Goal: Transaction & Acquisition: Purchase product/service

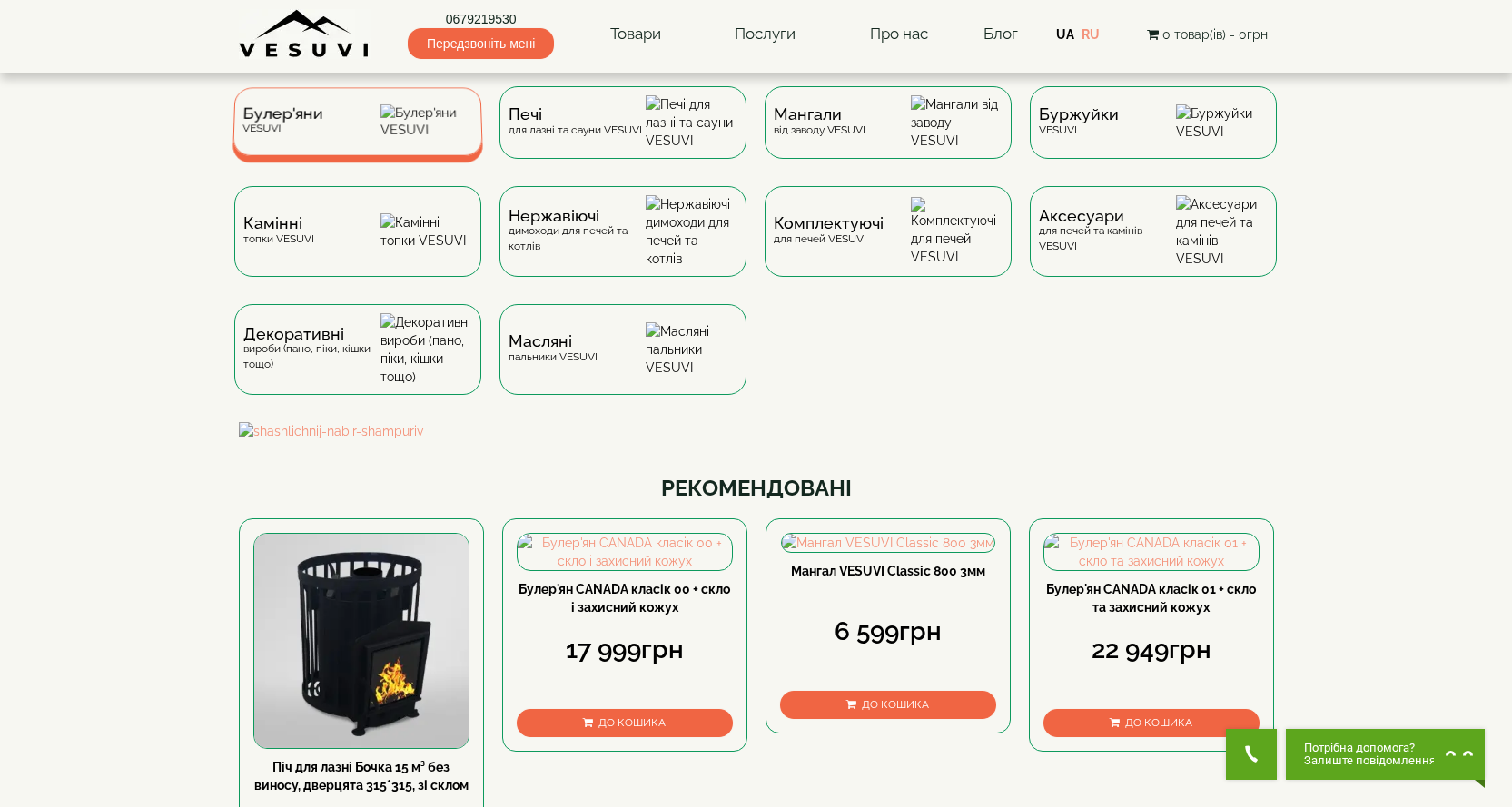
click at [319, 134] on div "Булер'яни VESUVI" at bounding box center [281, 122] width 81 height 28
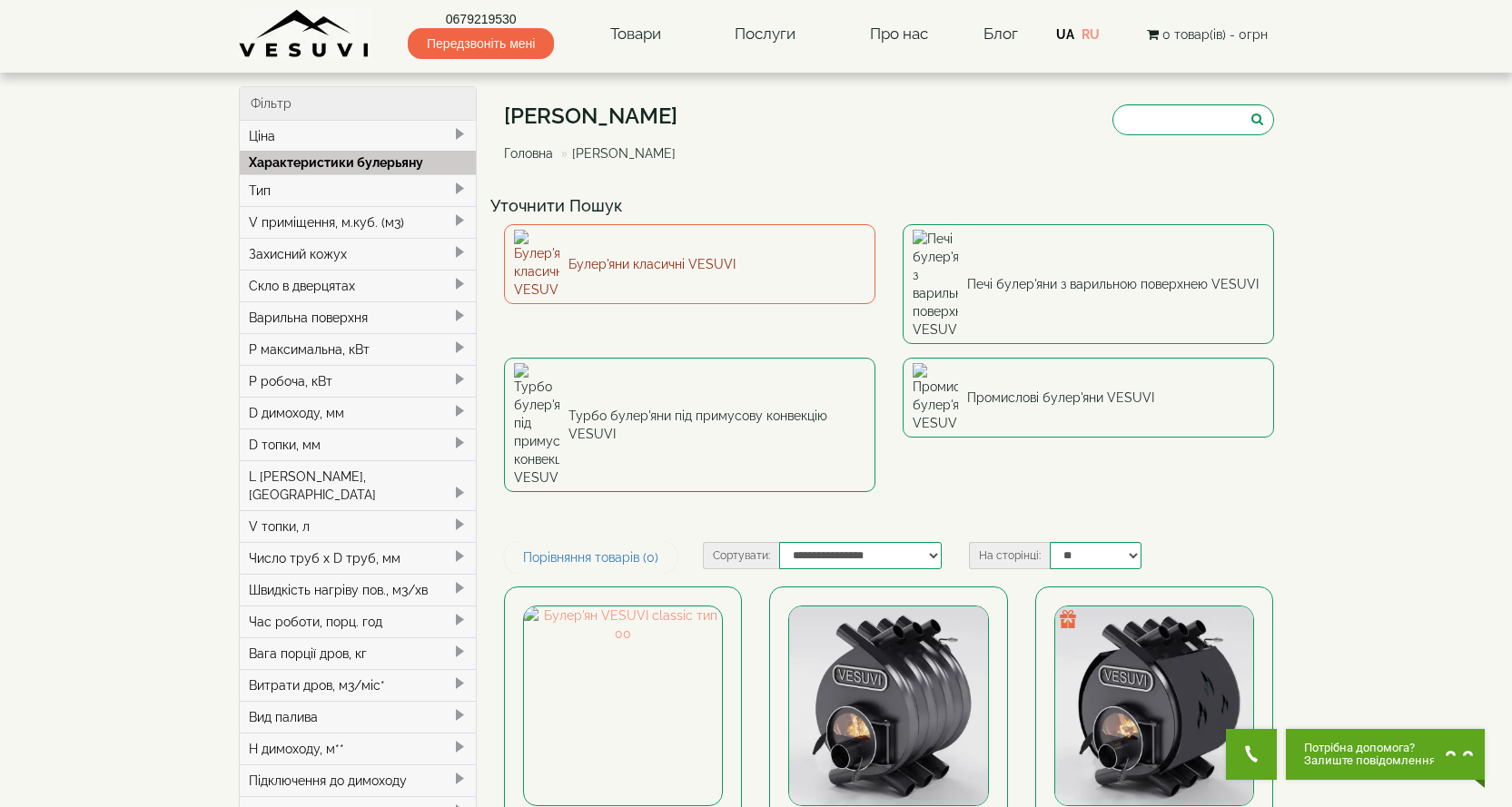
click at [589, 240] on link "Булер'яни класичні VESUVI" at bounding box center [690, 264] width 371 height 80
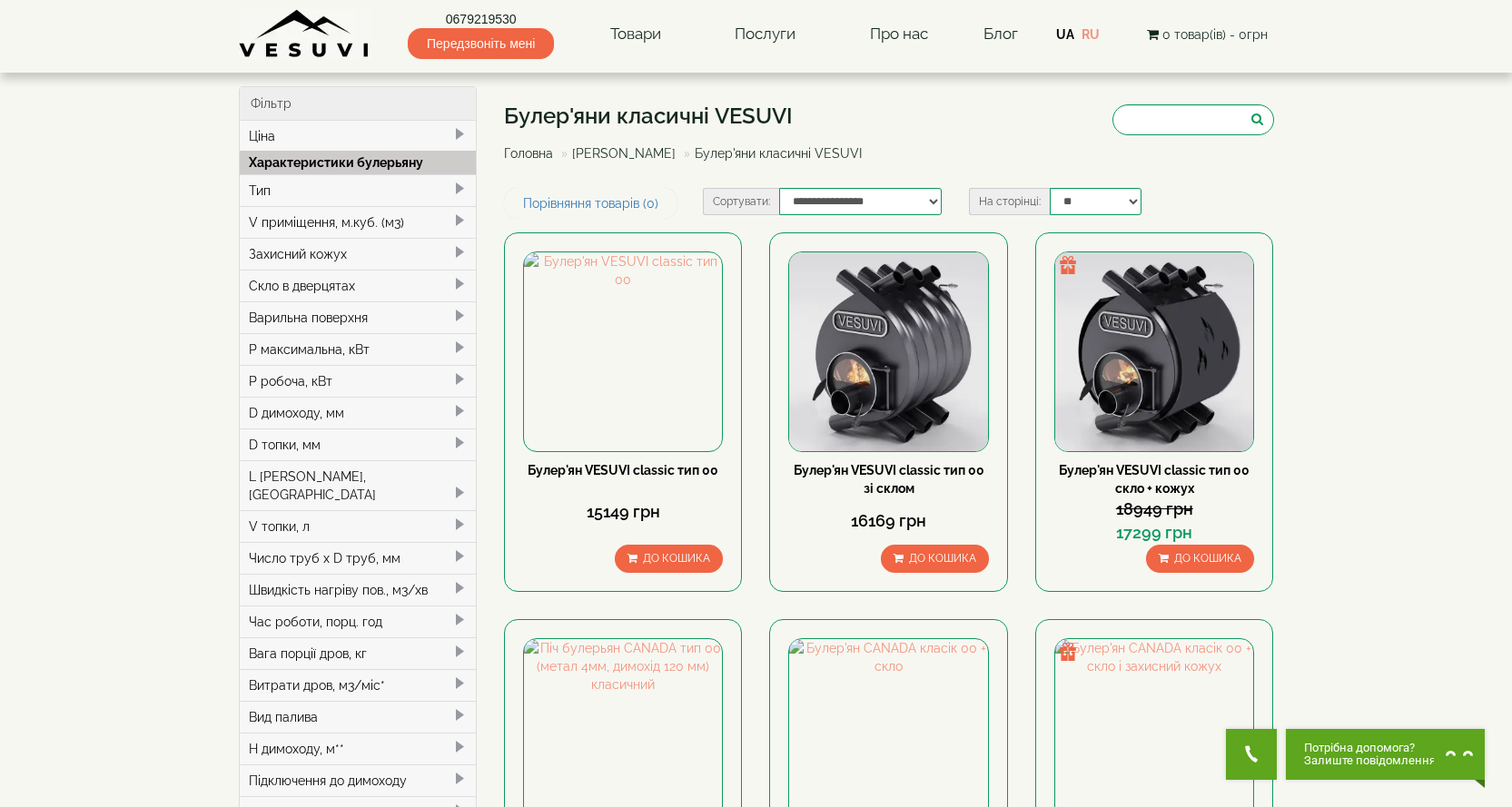
click at [308, 187] on div "Тип" at bounding box center [358, 190] width 237 height 31
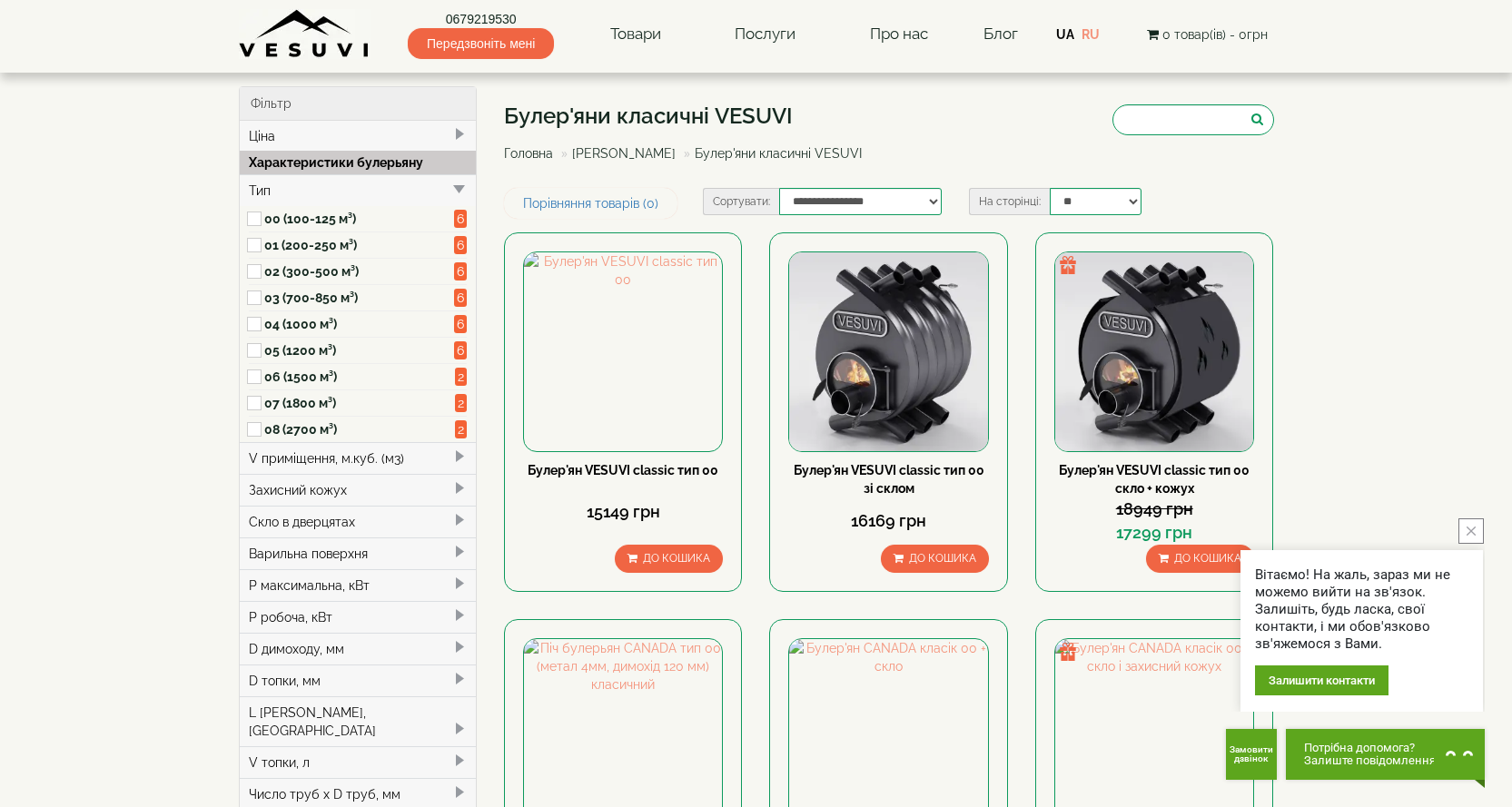
click at [303, 352] on label "05 (1200 м³)" at bounding box center [359, 350] width 191 height 18
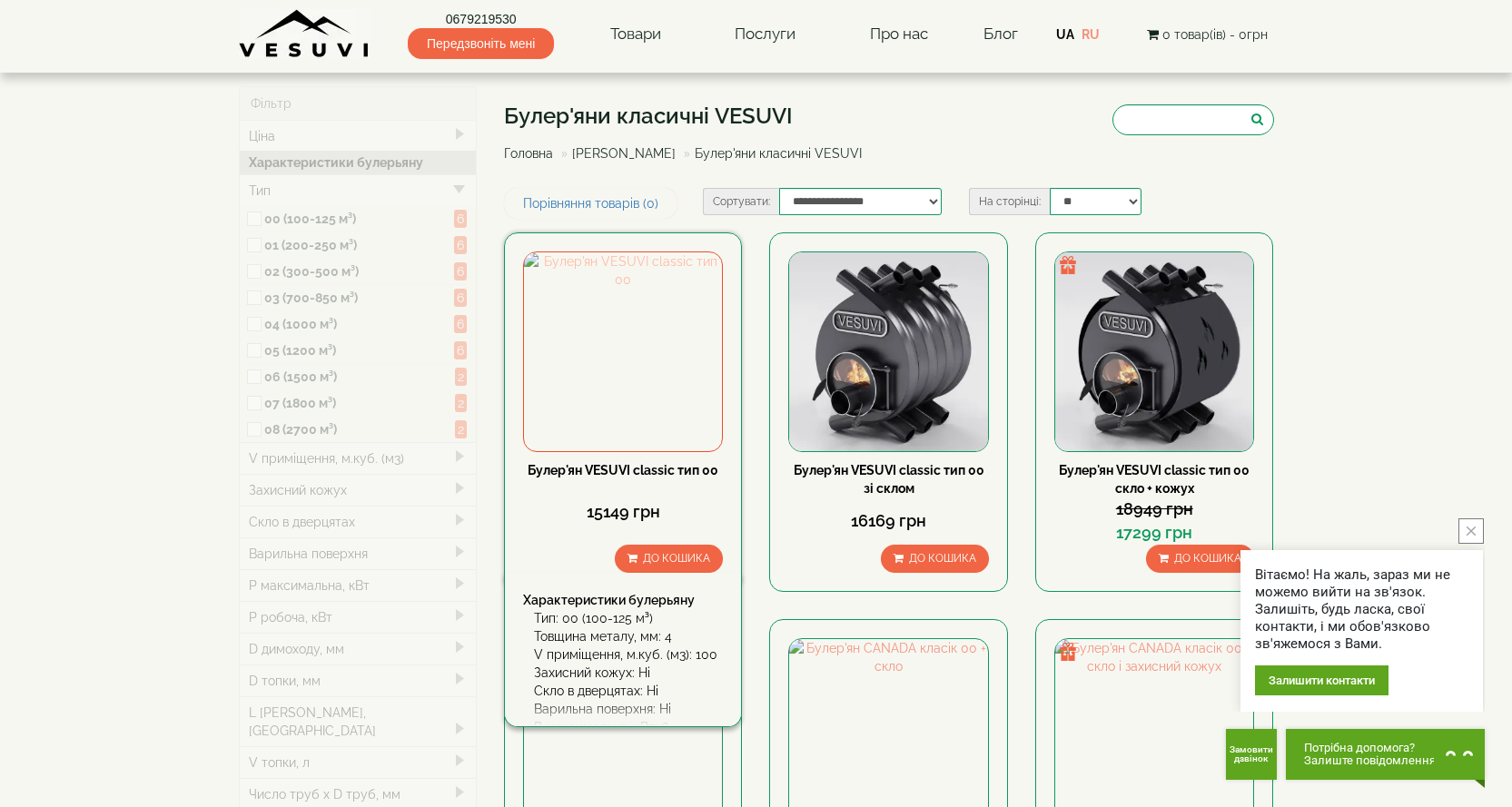
type input "*****"
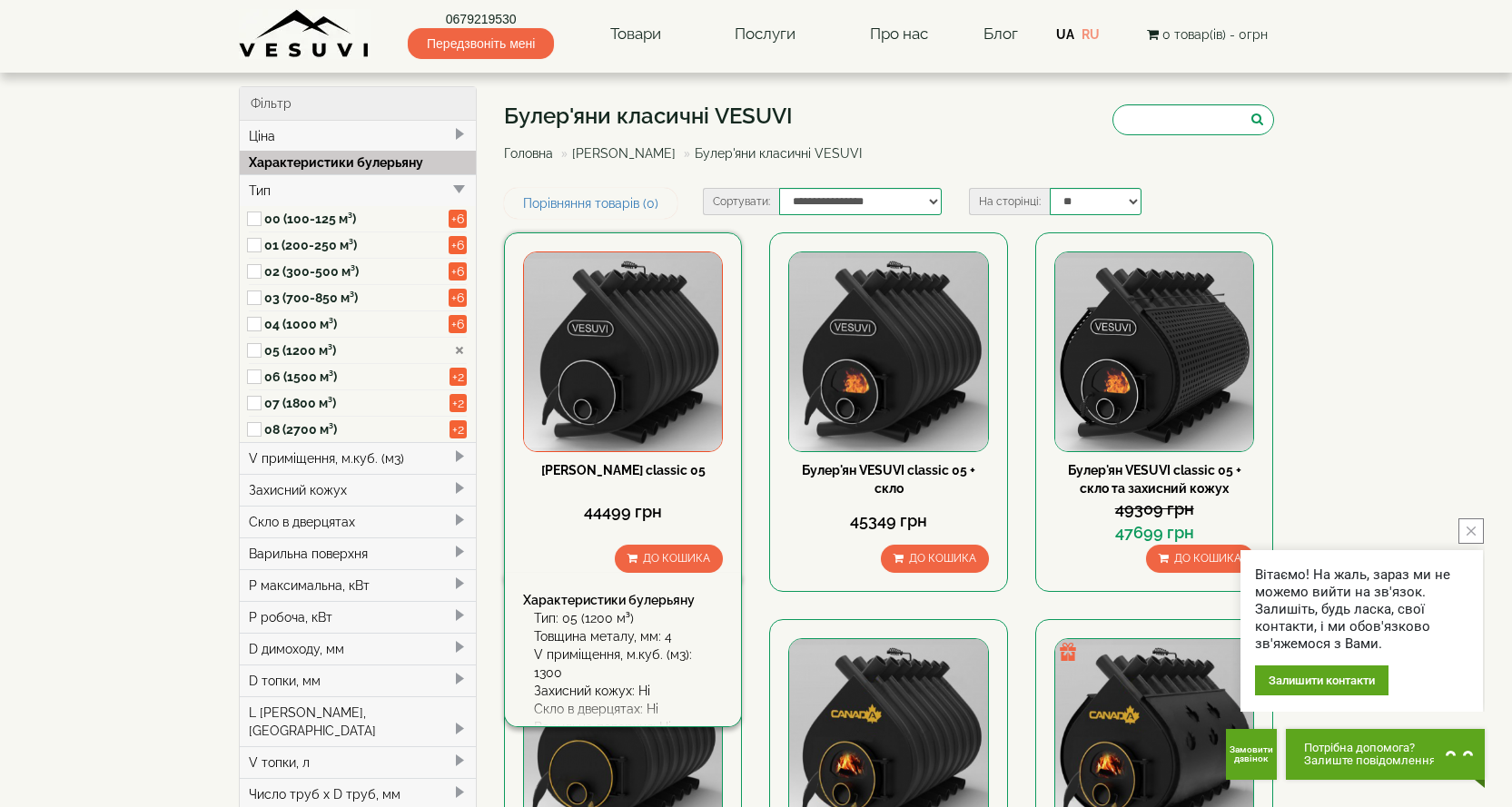
click at [638, 346] on img at bounding box center [623, 351] width 198 height 197
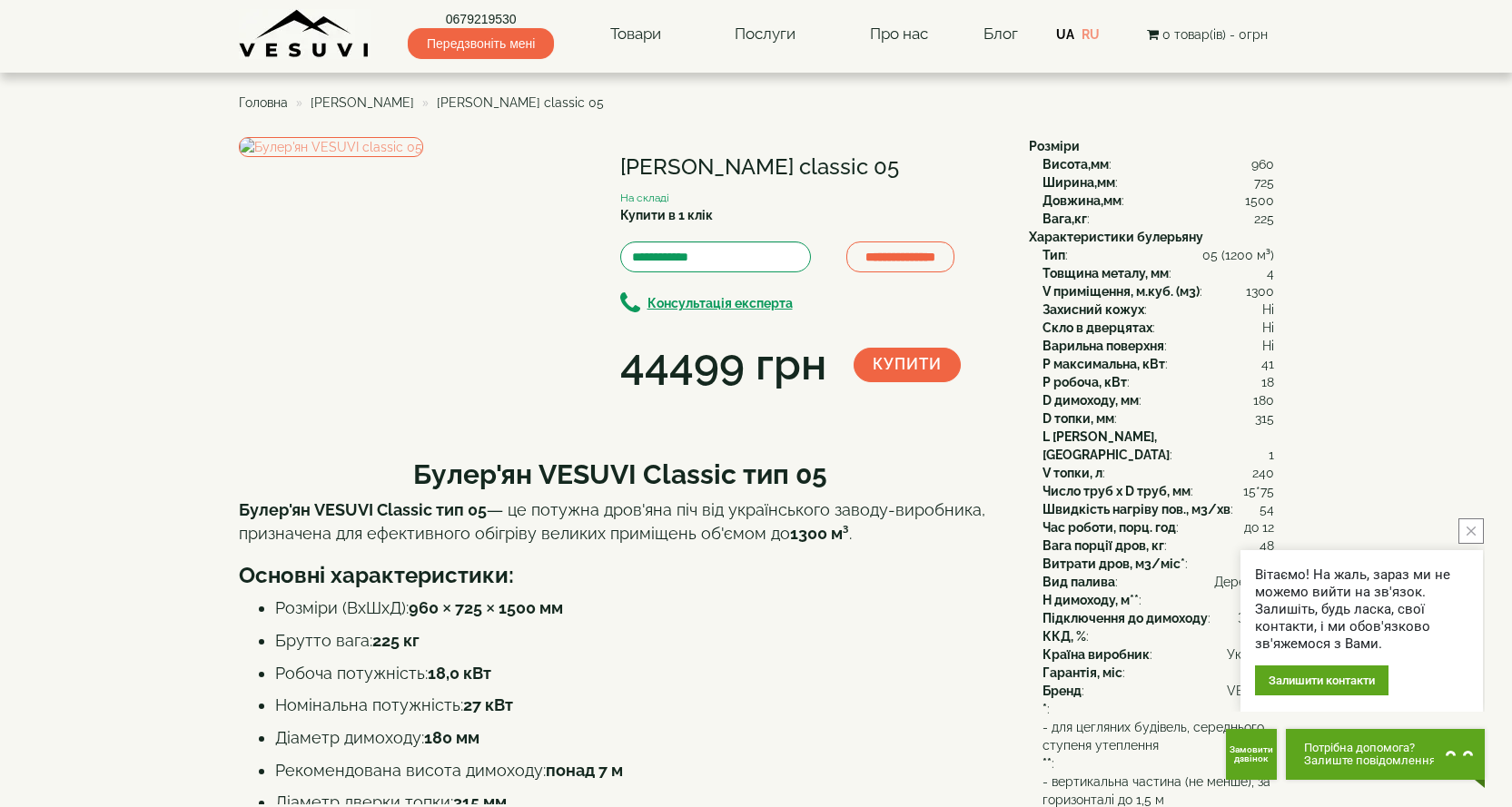
click at [1470, 529] on icon "close button" at bounding box center [1472, 532] width 9 height 9
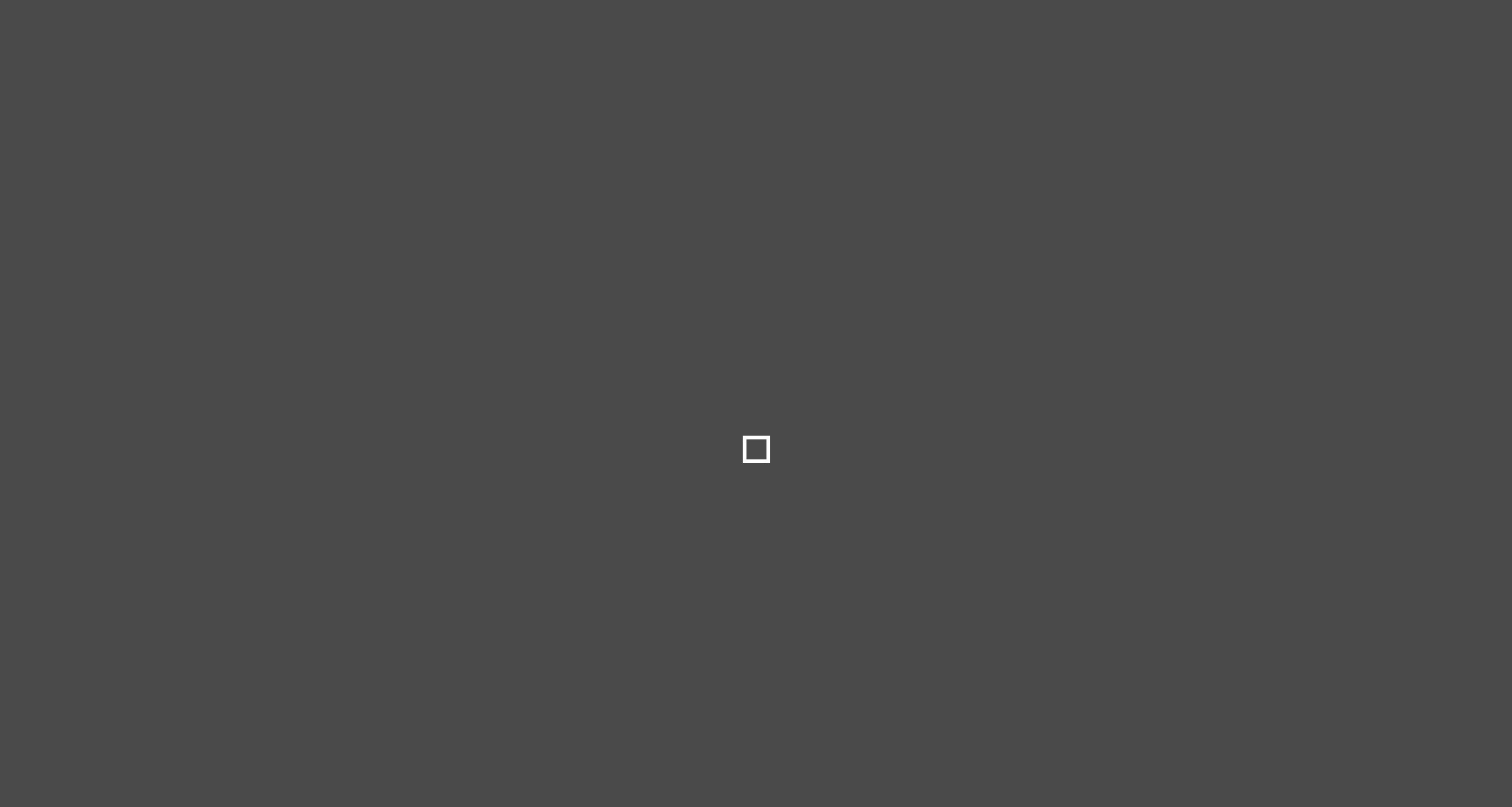
select select
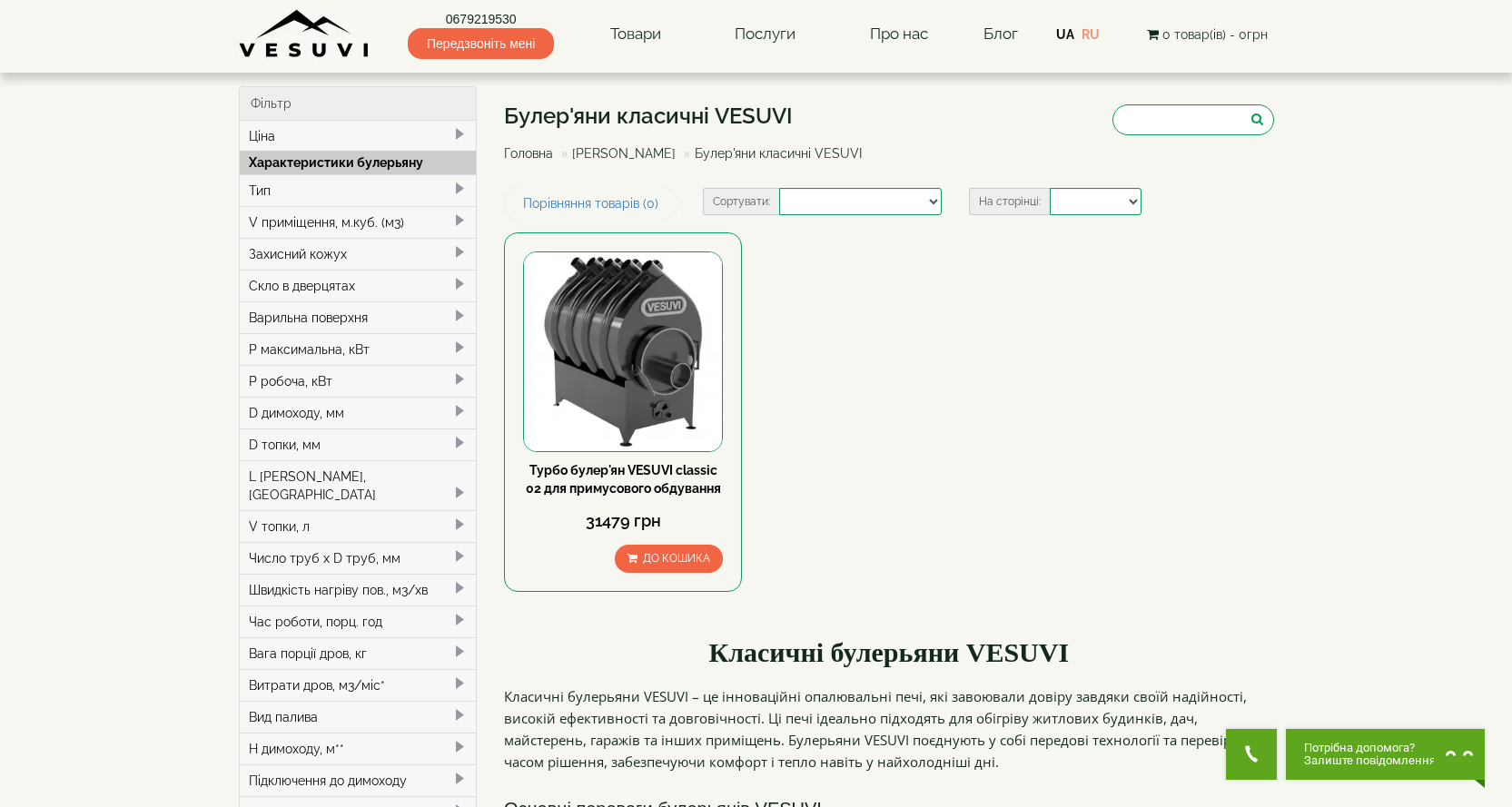
click at [261, 209] on div "V приміщення, м.куб. (м3)" at bounding box center [358, 221] width 237 height 31
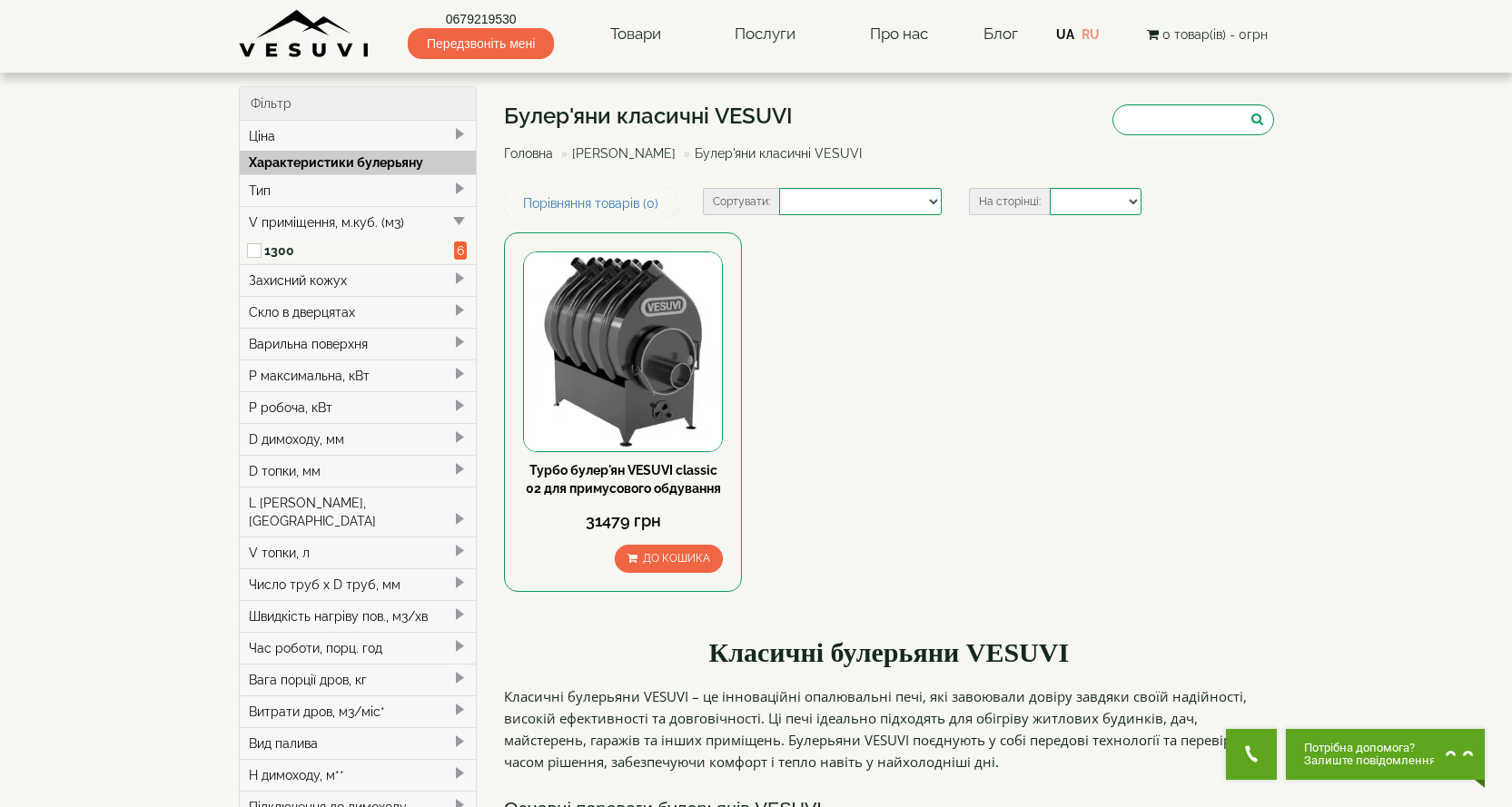
click at [264, 187] on div "Тип" at bounding box center [358, 190] width 237 height 31
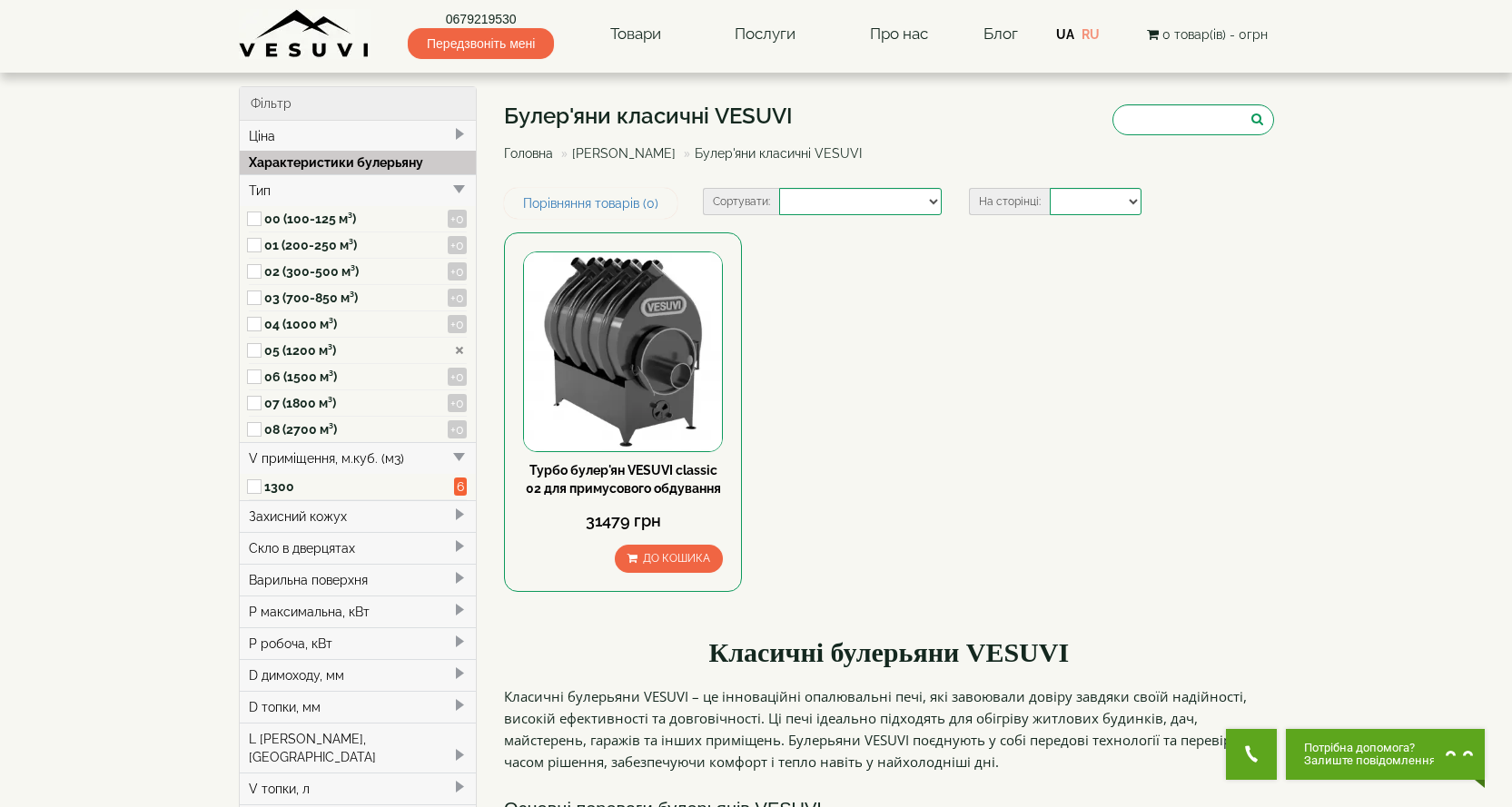
click at [262, 347] on span at bounding box center [256, 351] width 15 height 27
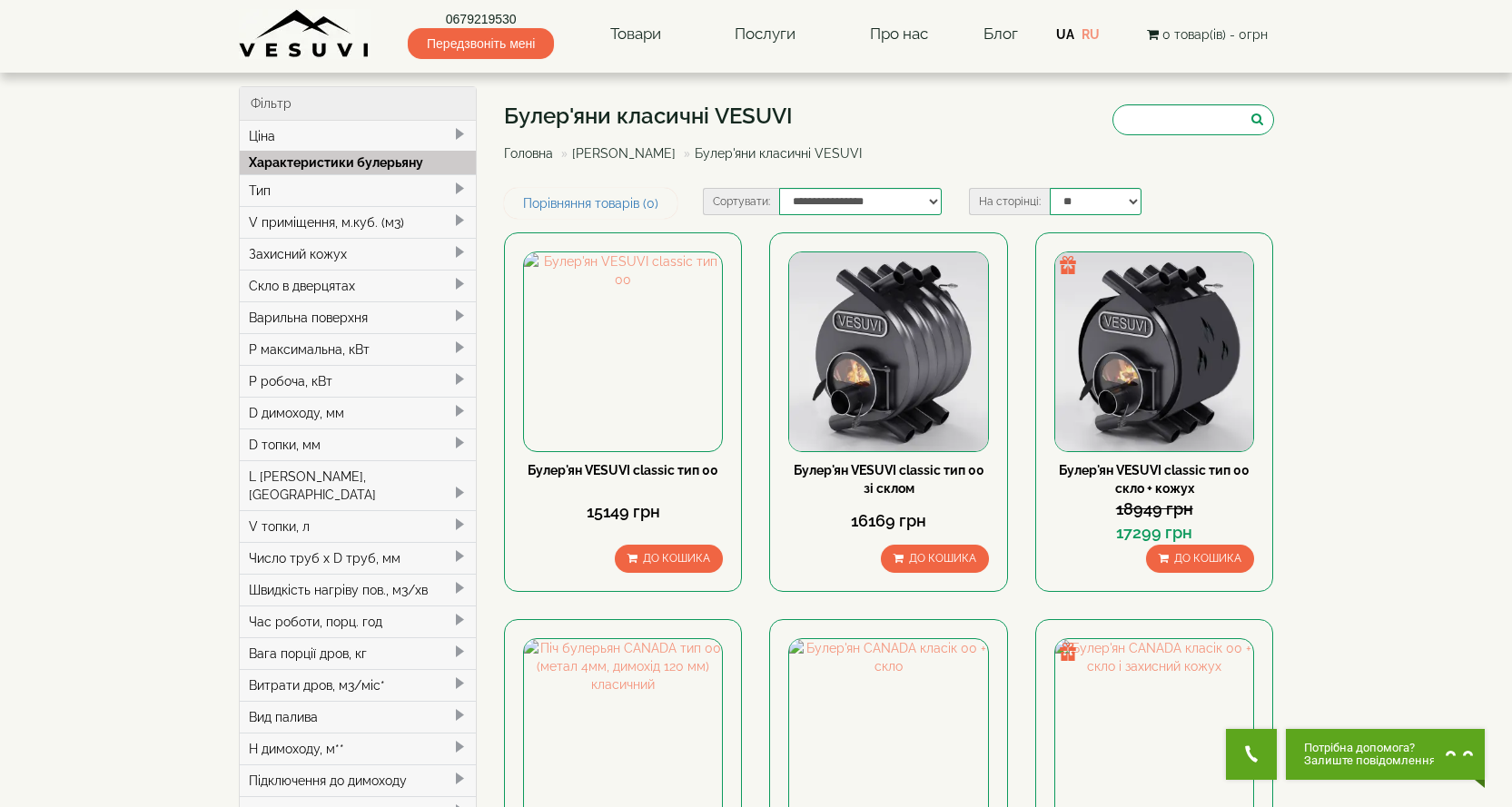
click at [248, 176] on div "Тип" at bounding box center [358, 190] width 237 height 31
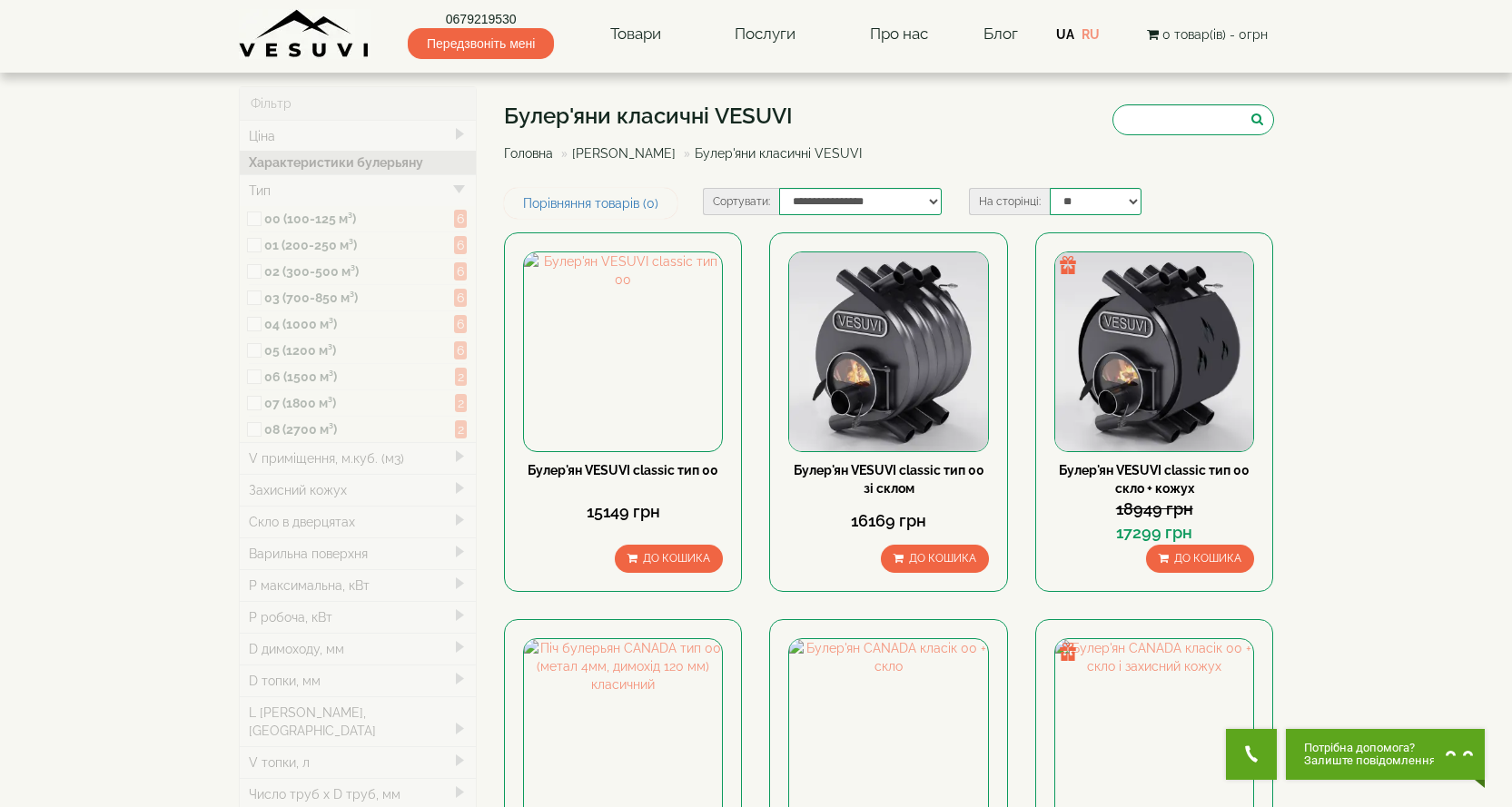
type input "*****"
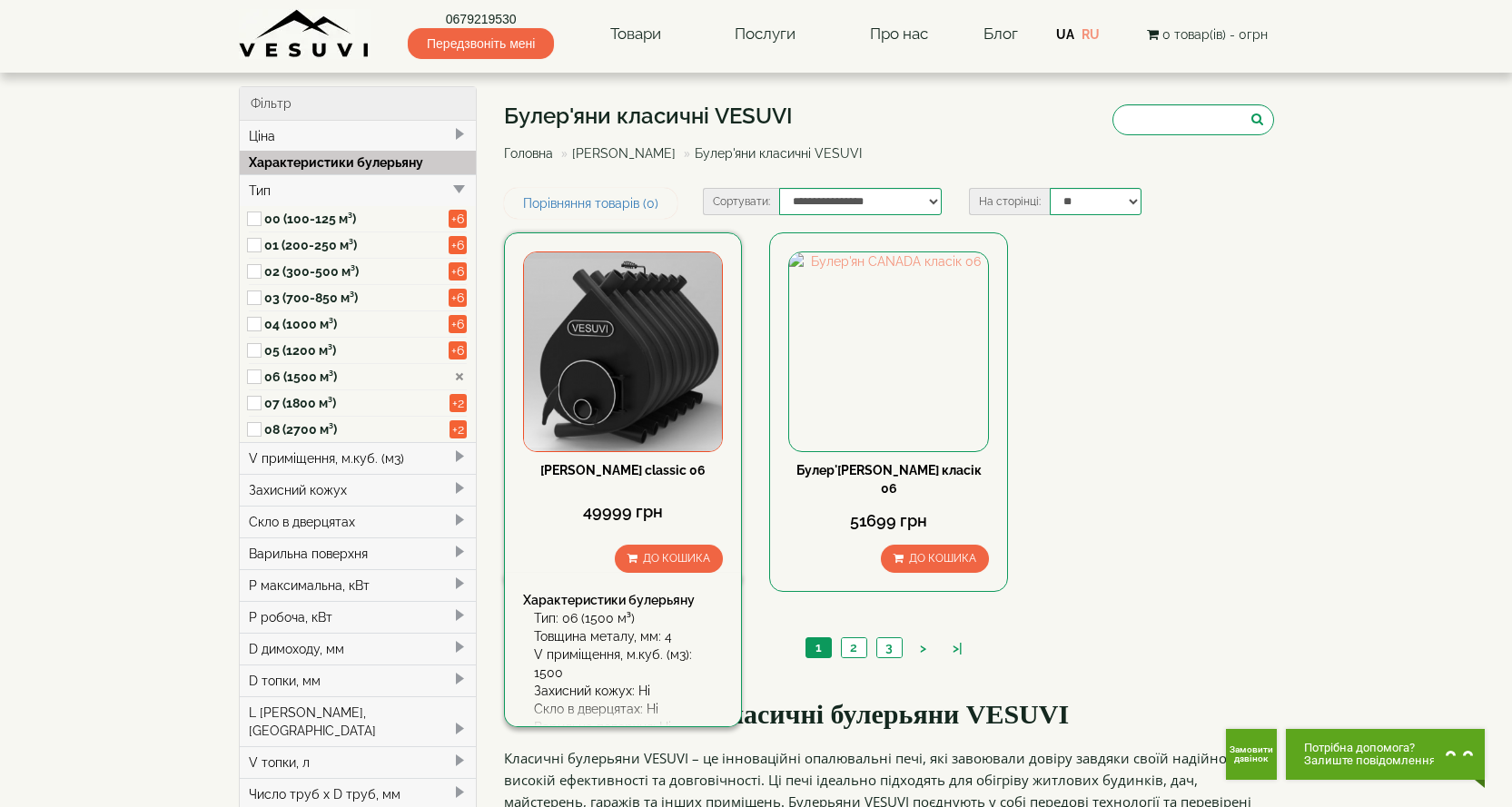
click at [632, 390] on img at bounding box center [623, 351] width 198 height 197
